Goal: Information Seeking & Learning: Compare options

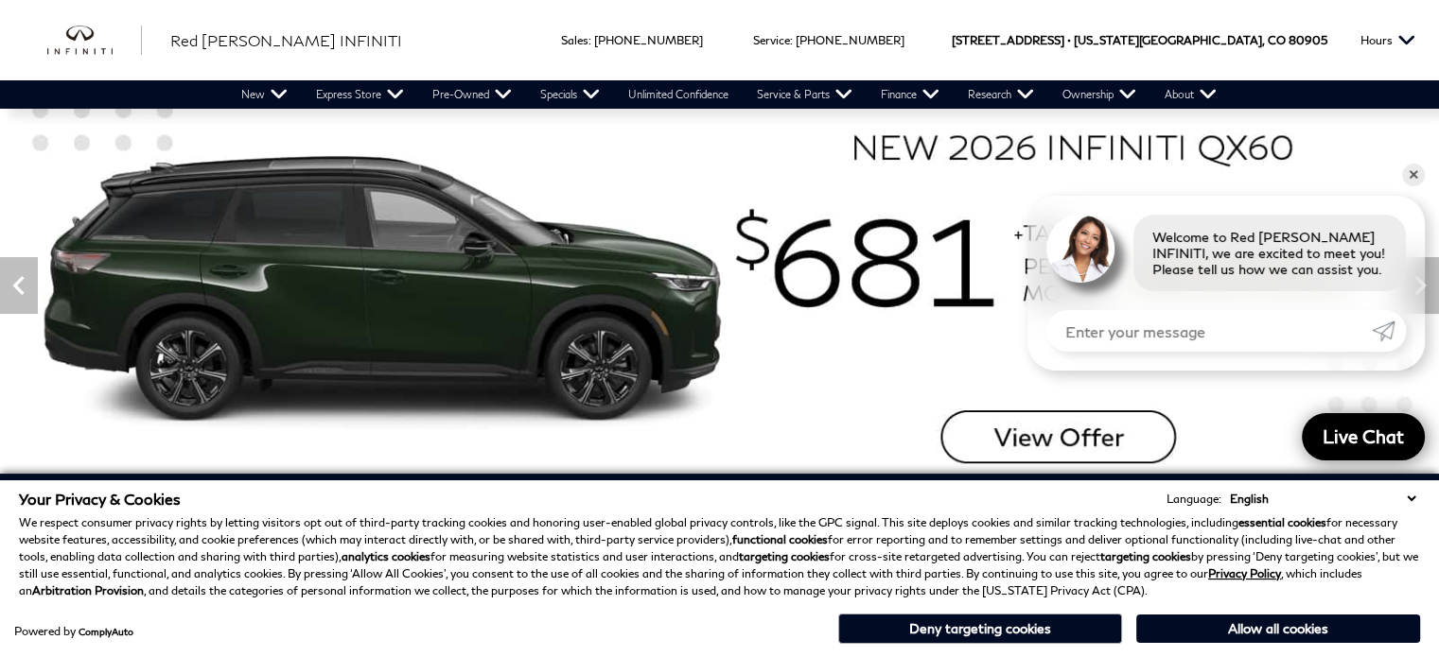
scroll to position [284, 0]
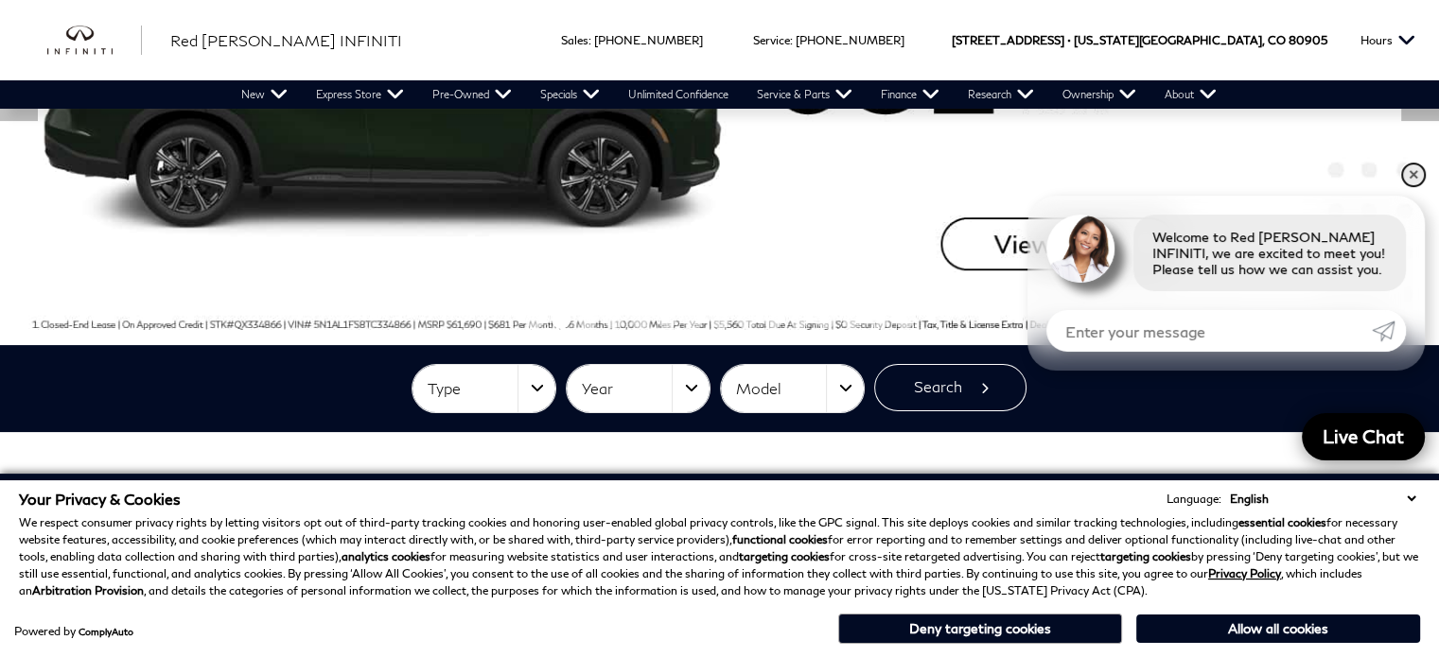
click at [1413, 169] on link "✕" at bounding box center [1413, 175] width 23 height 23
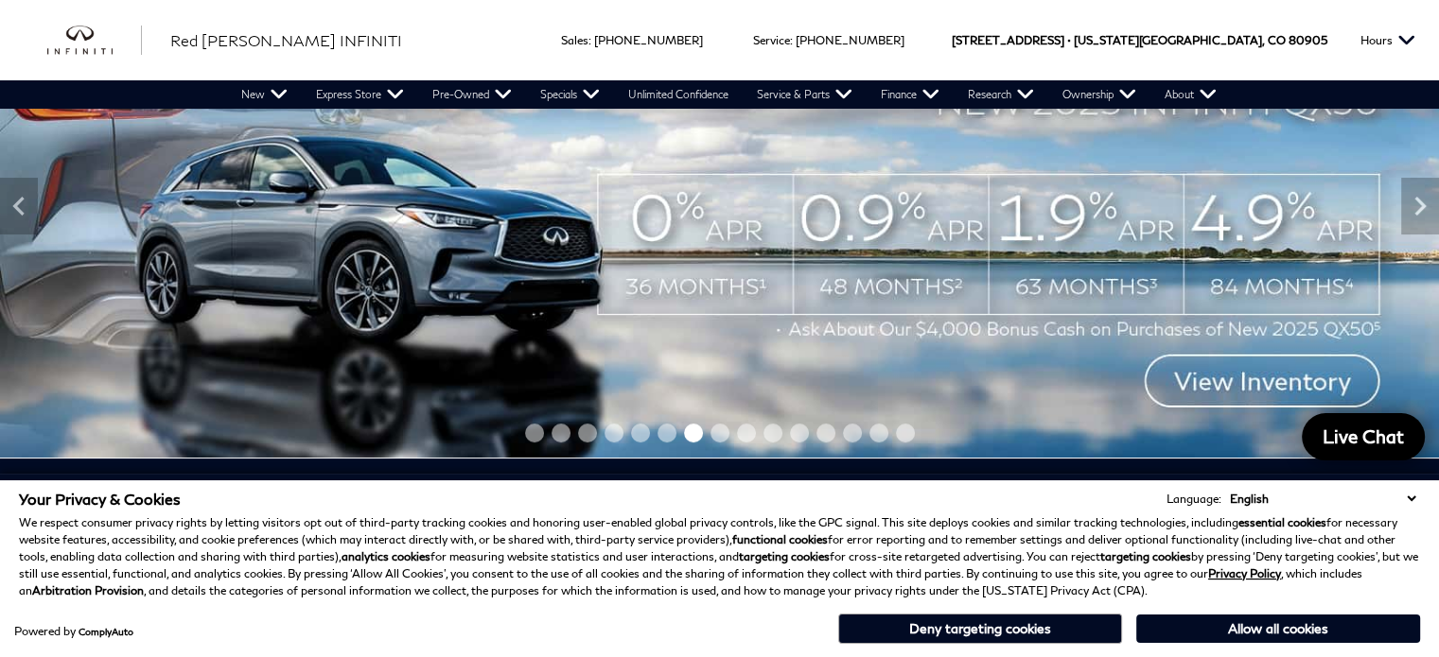
scroll to position [189, 0]
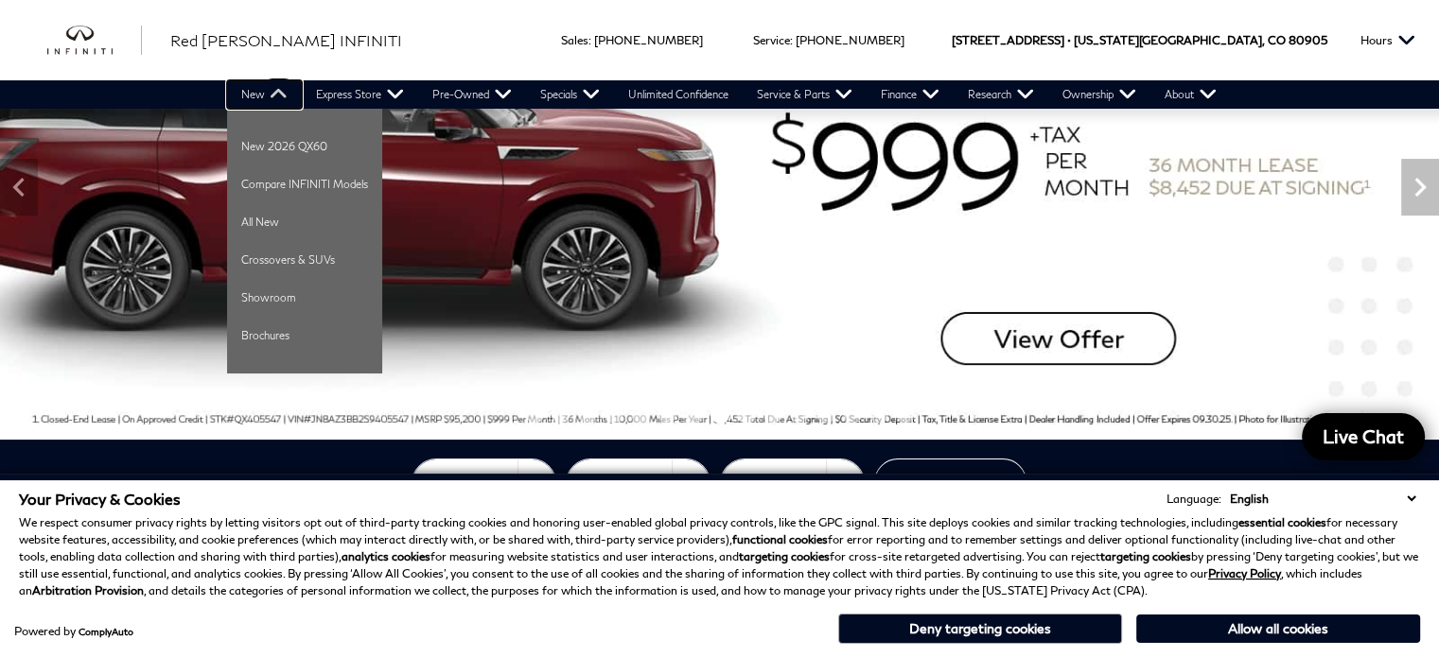
click at [264, 95] on link "New" at bounding box center [264, 94] width 75 height 28
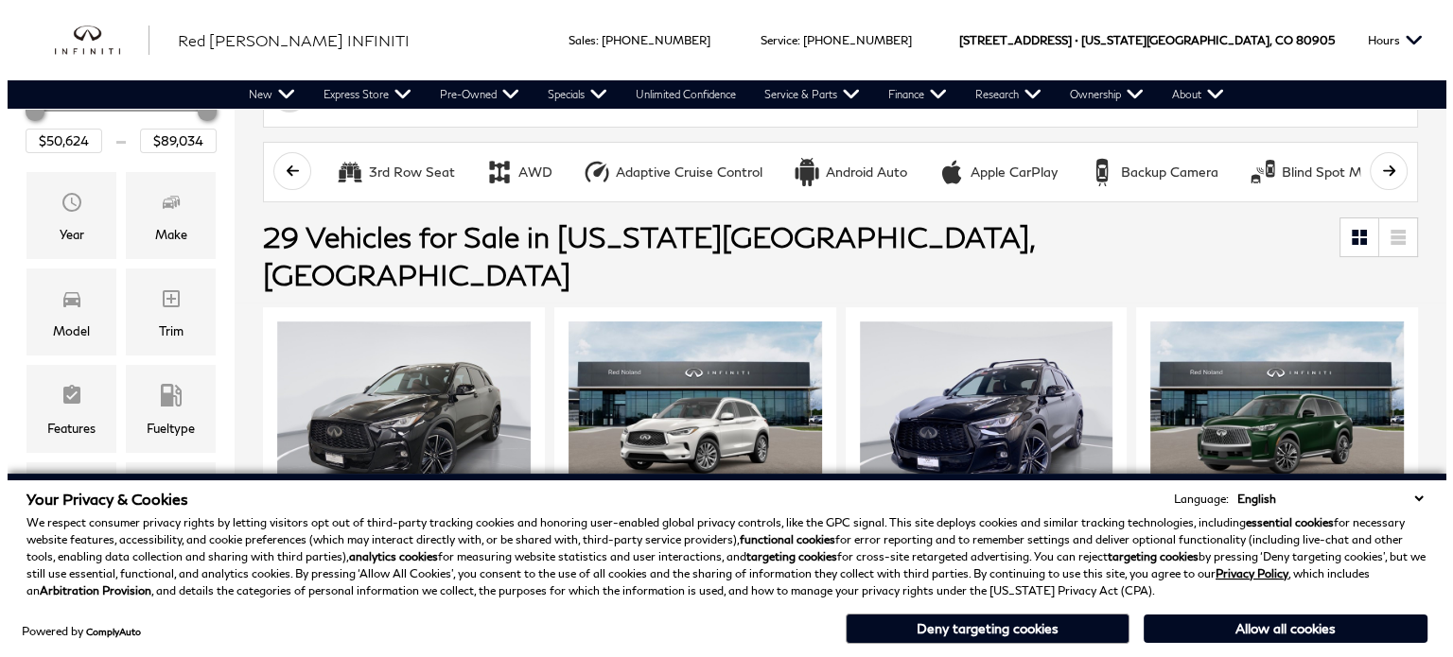
scroll to position [378, 0]
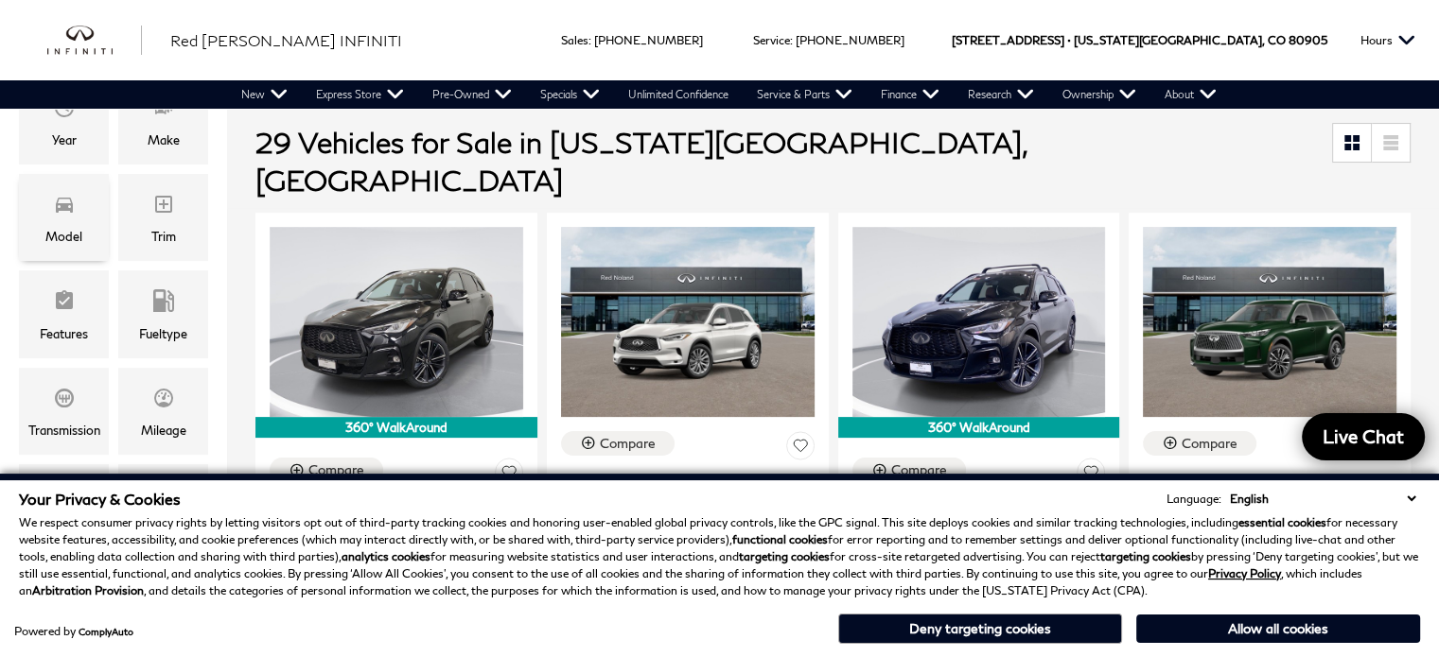
click at [72, 215] on icon "Model" at bounding box center [64, 204] width 23 height 23
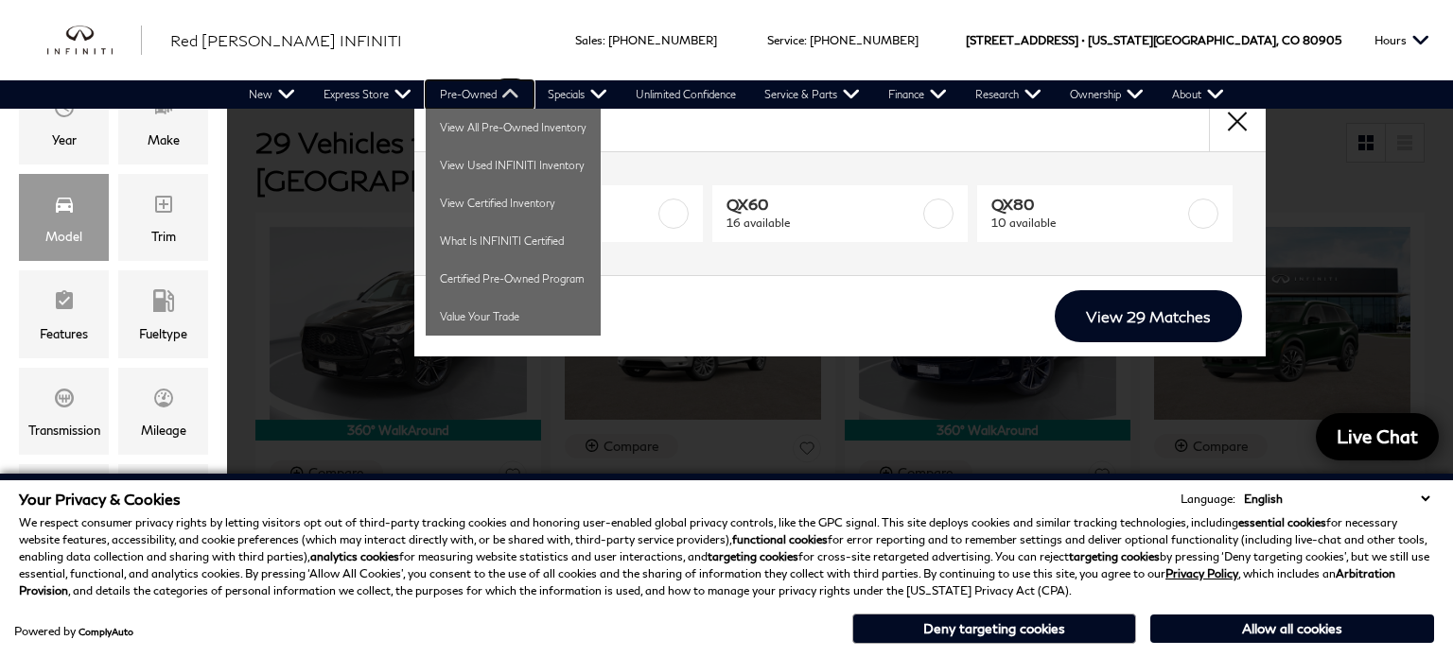
click at [513, 94] on link "Pre-Owned" at bounding box center [480, 94] width 108 height 28
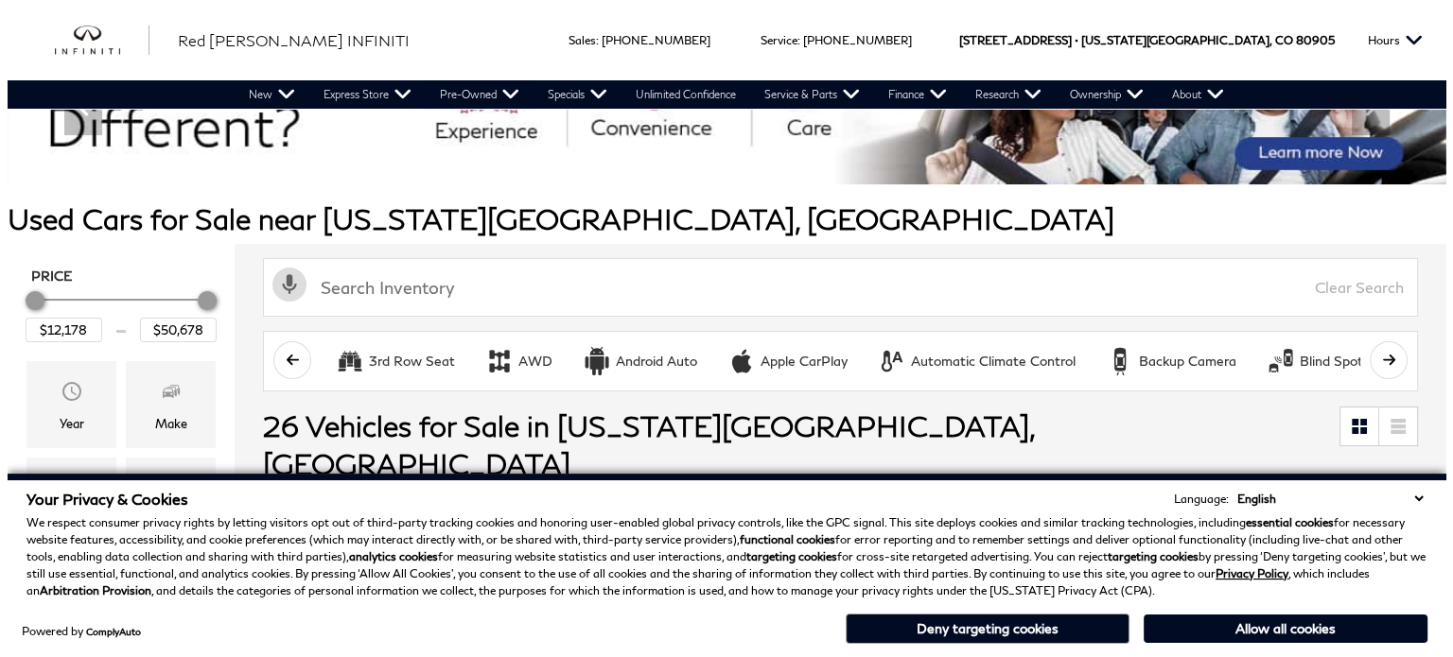
scroll to position [95, 0]
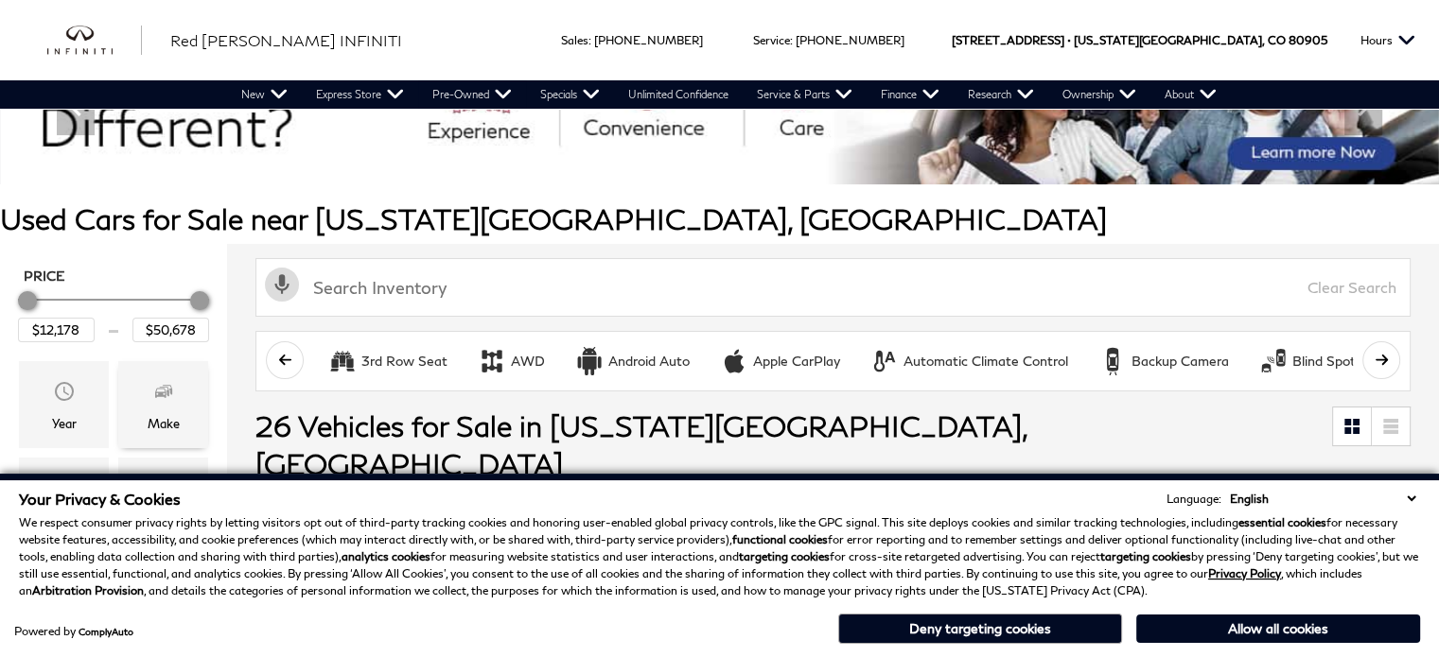
click at [160, 394] on icon "Make" at bounding box center [160, 393] width 11 height 9
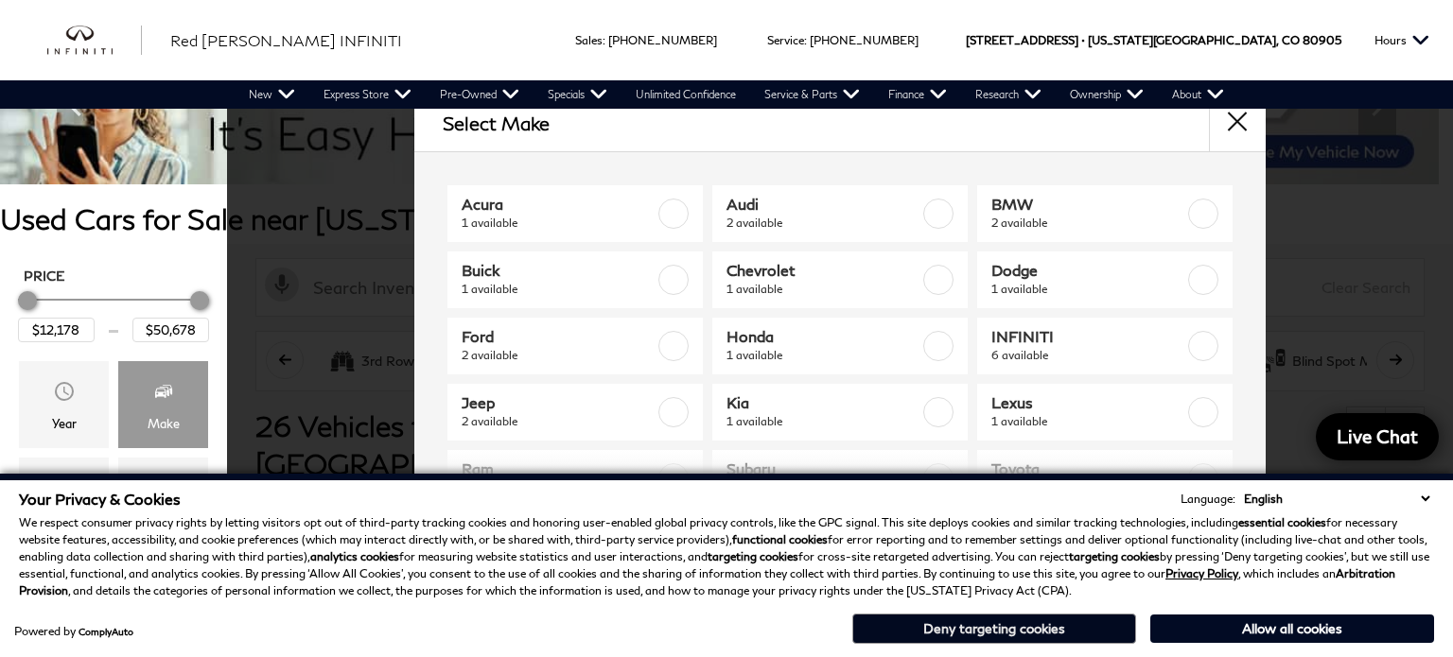
click at [1055, 631] on button "Deny targeting cookies" at bounding box center [994, 629] width 284 height 30
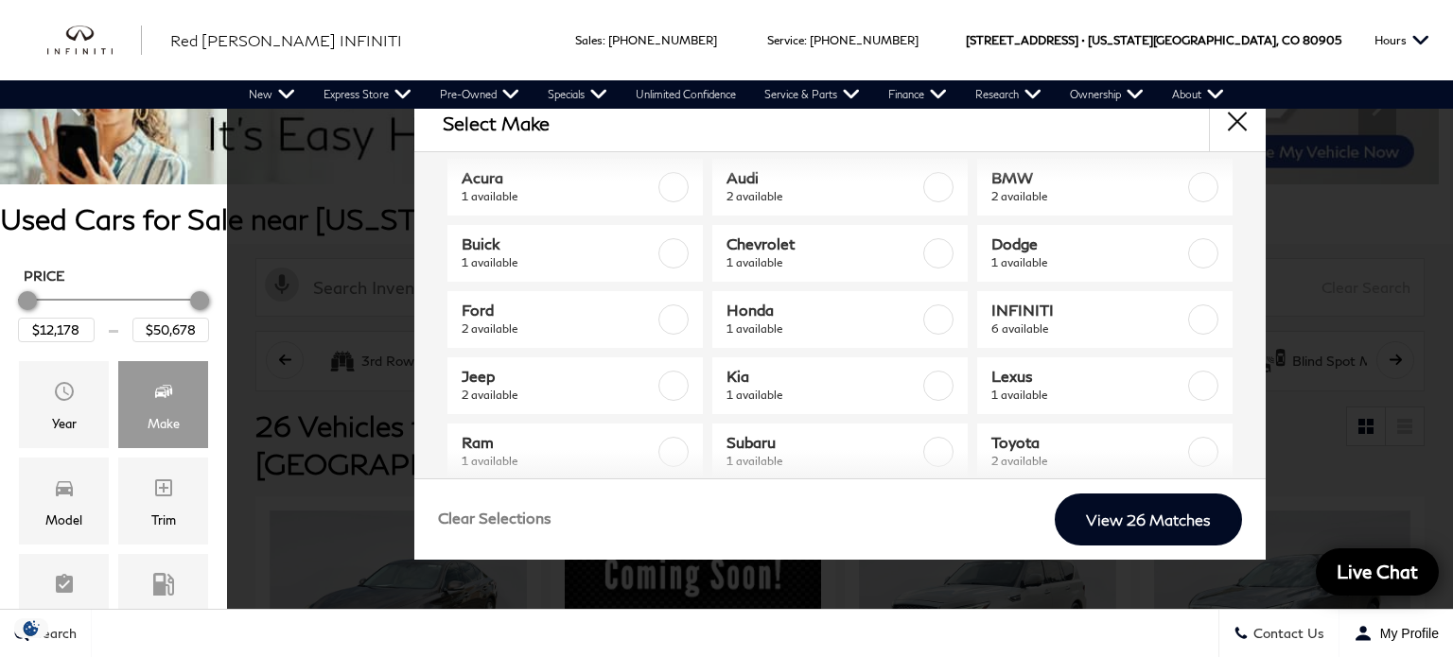
scroll to position [0, 0]
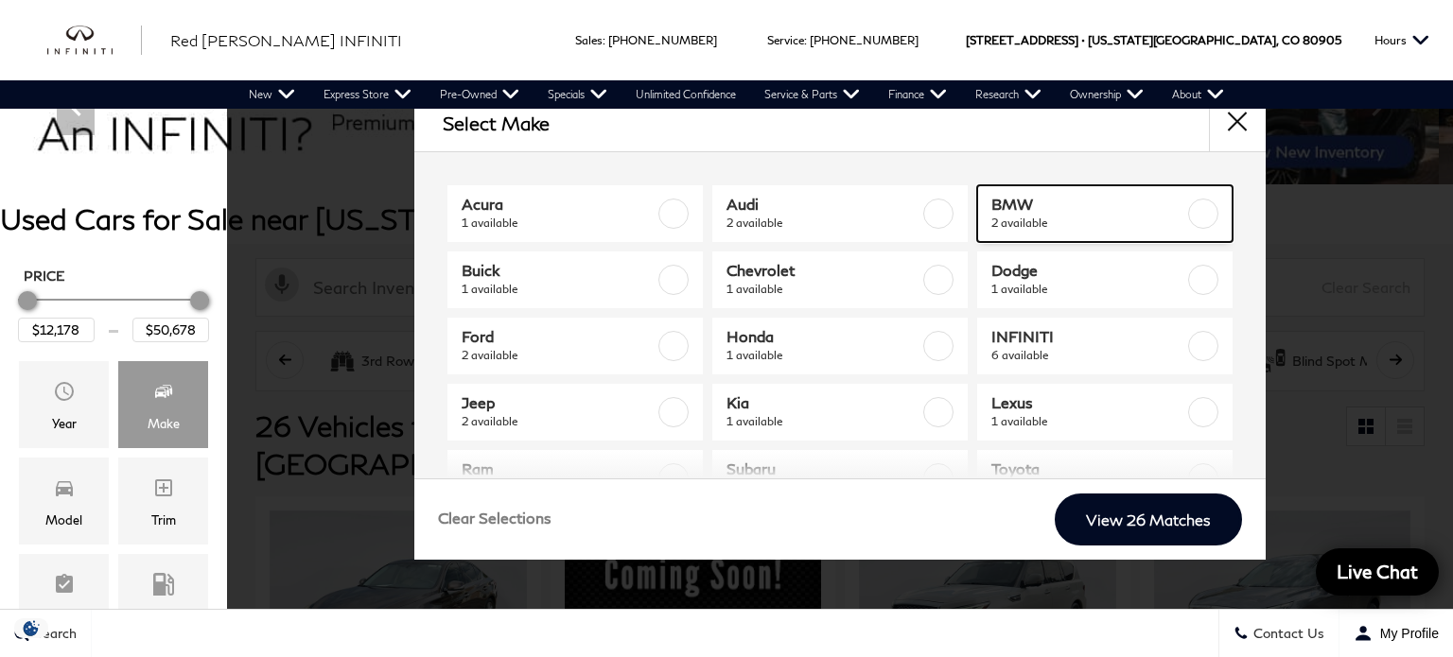
click at [1188, 212] on label at bounding box center [1203, 214] width 30 height 30
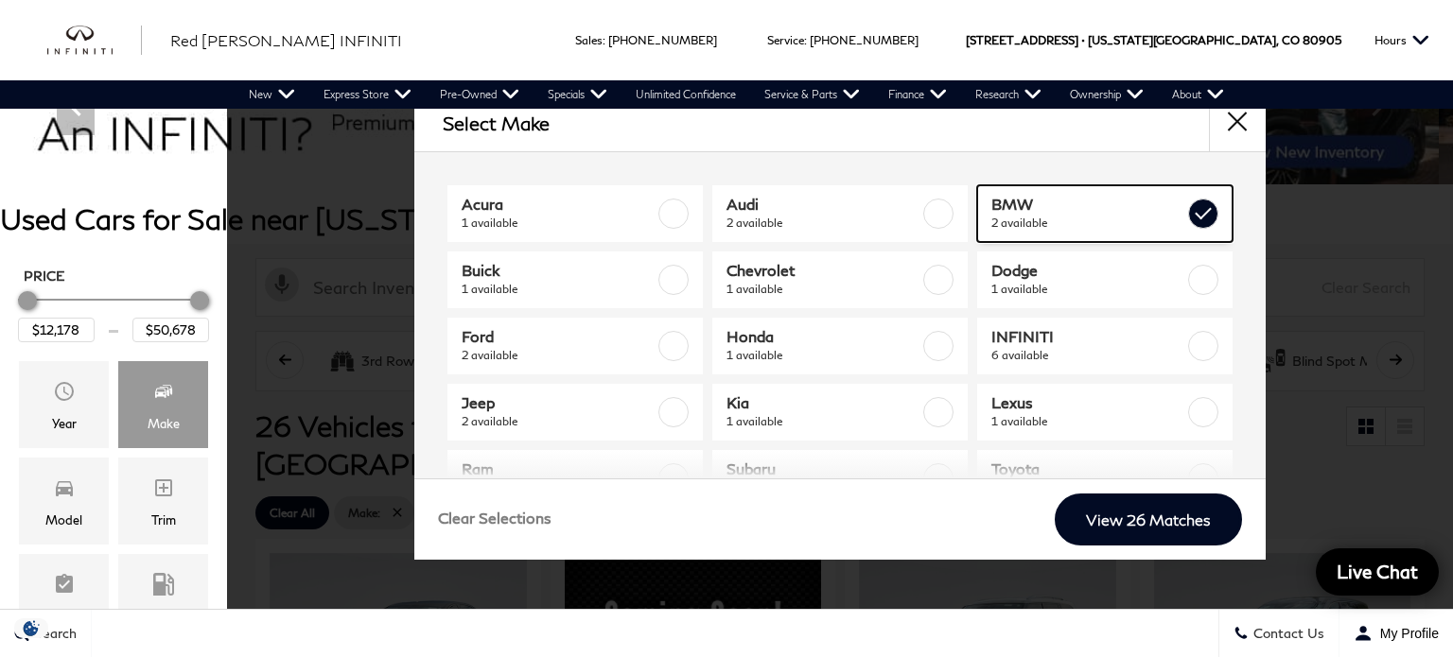
type input "$28,378"
type input "$38,878"
checkbox input "true"
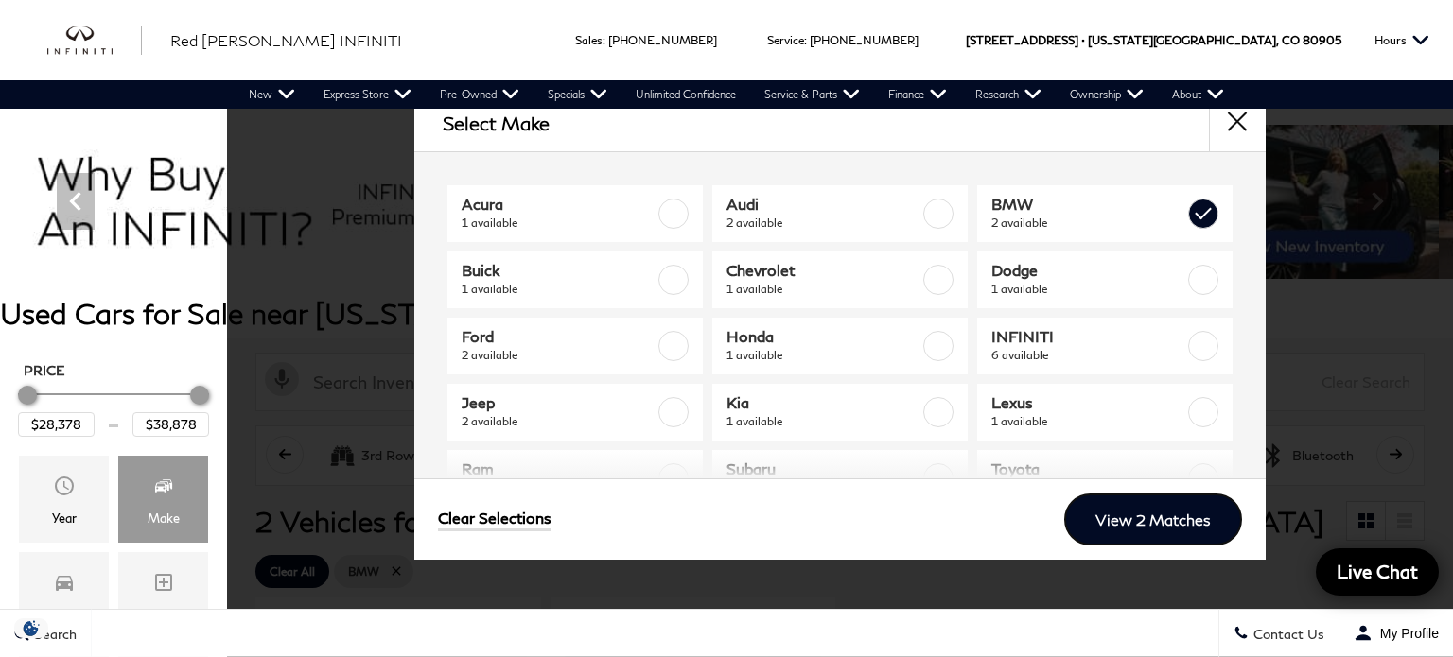
click at [1154, 510] on link "View 2 Matches" at bounding box center [1153, 520] width 178 height 52
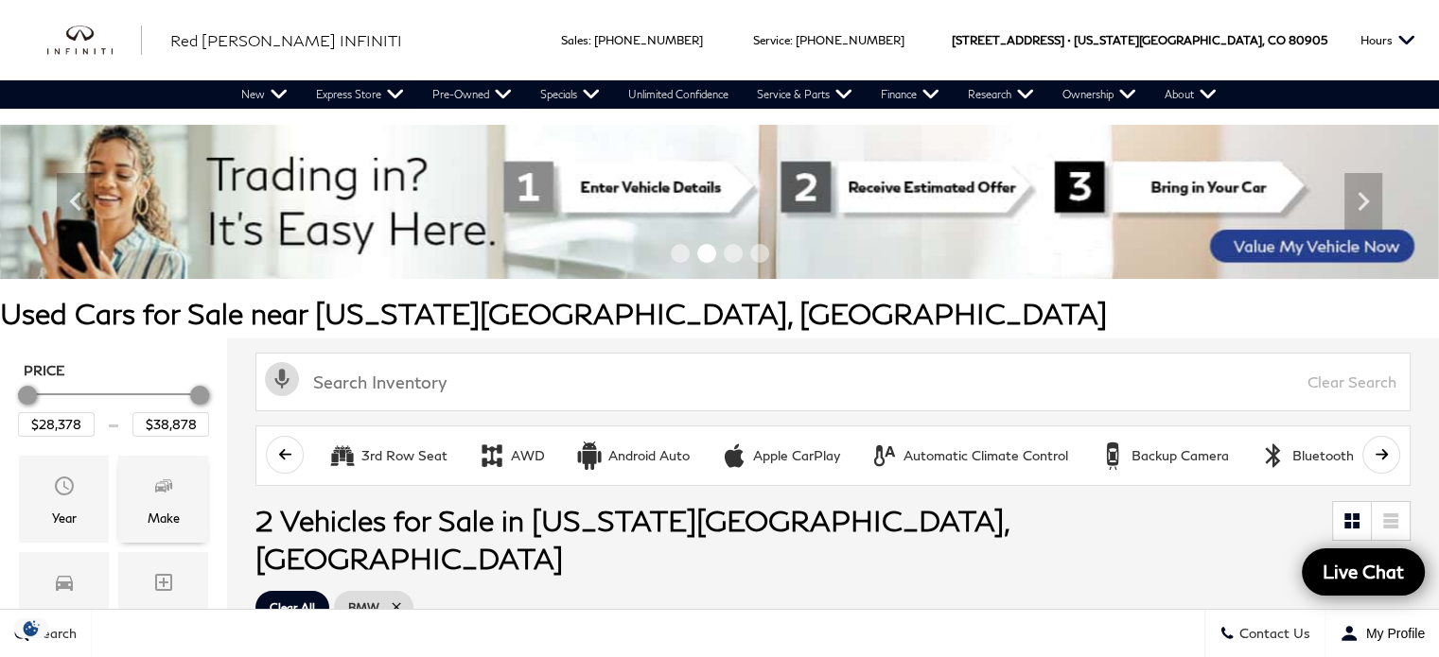
click at [166, 492] on icon "Make" at bounding box center [163, 486] width 23 height 23
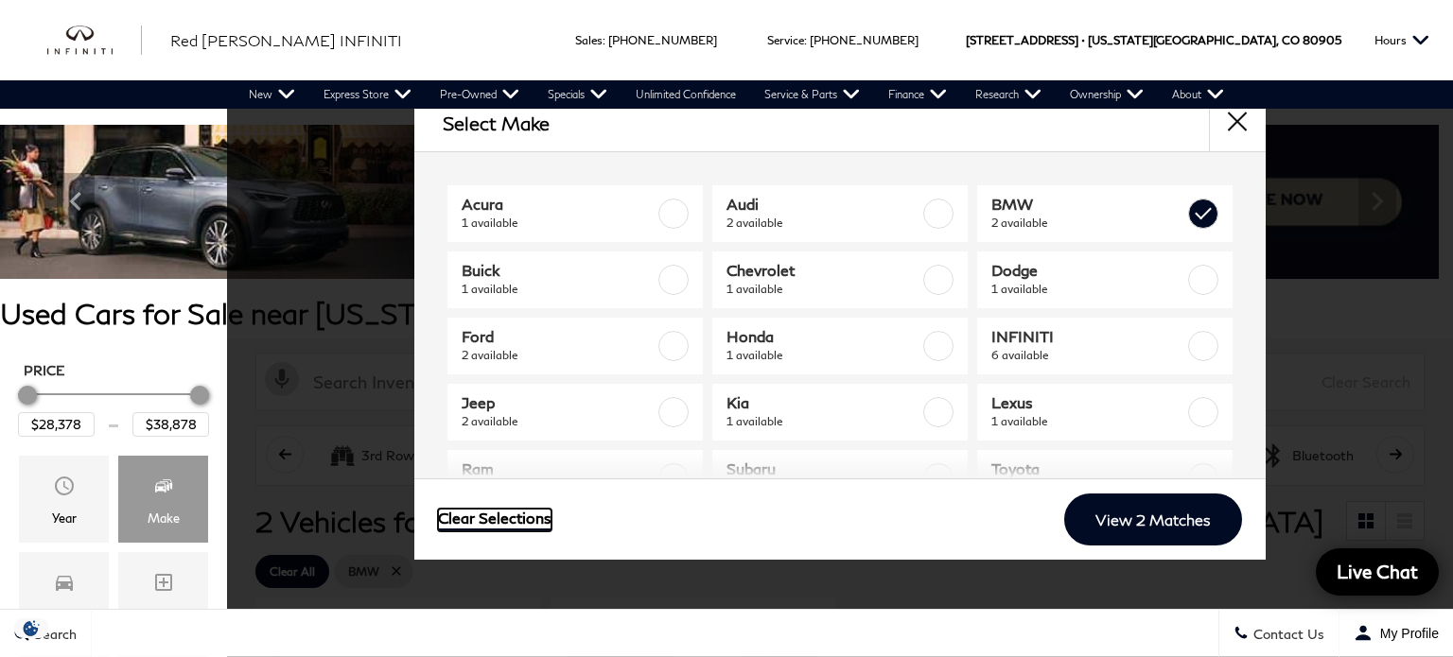
drag, startPoint x: 498, startPoint y: 516, endPoint x: 488, endPoint y: 522, distance: 11.9
click at [498, 519] on link "Clear Selections" at bounding box center [494, 520] width 113 height 23
type input "$12,178"
type input "$50,678"
checkbox input "false"
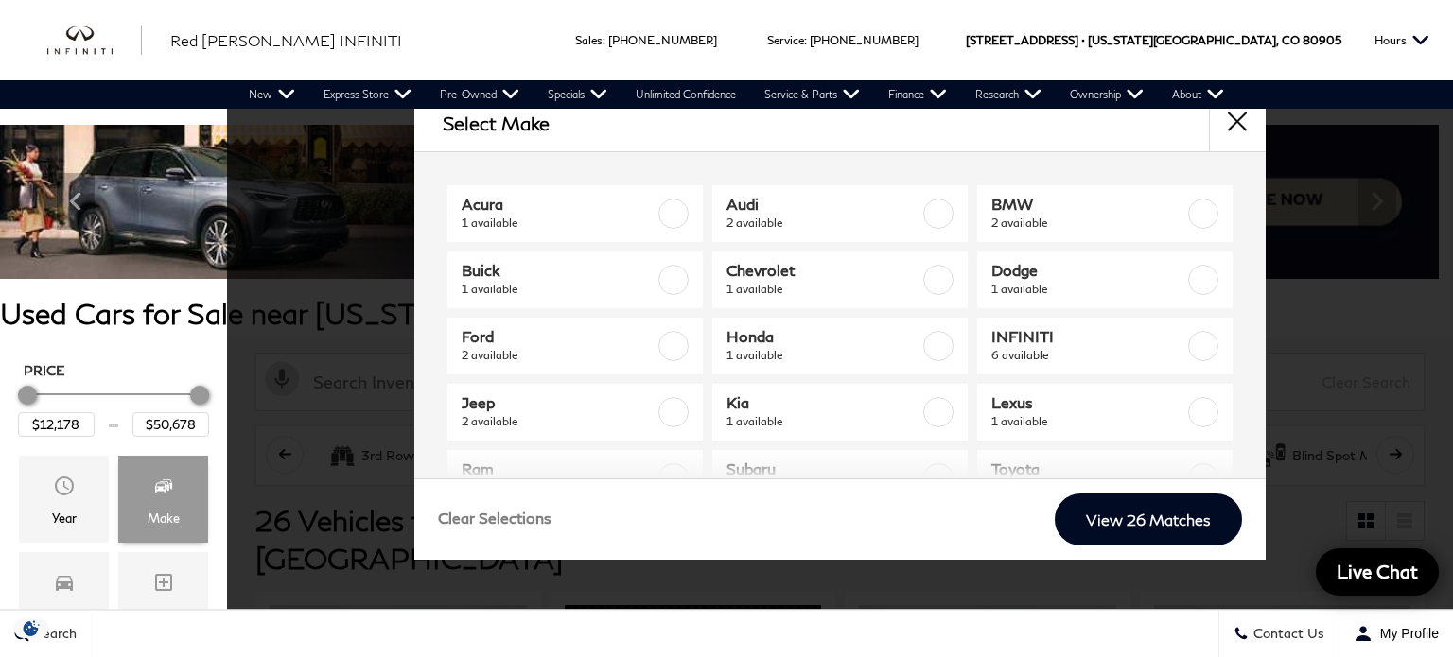
click at [153, 495] on icon "Make" at bounding box center [163, 486] width 23 height 23
